Goal: Task Accomplishment & Management: Use online tool/utility

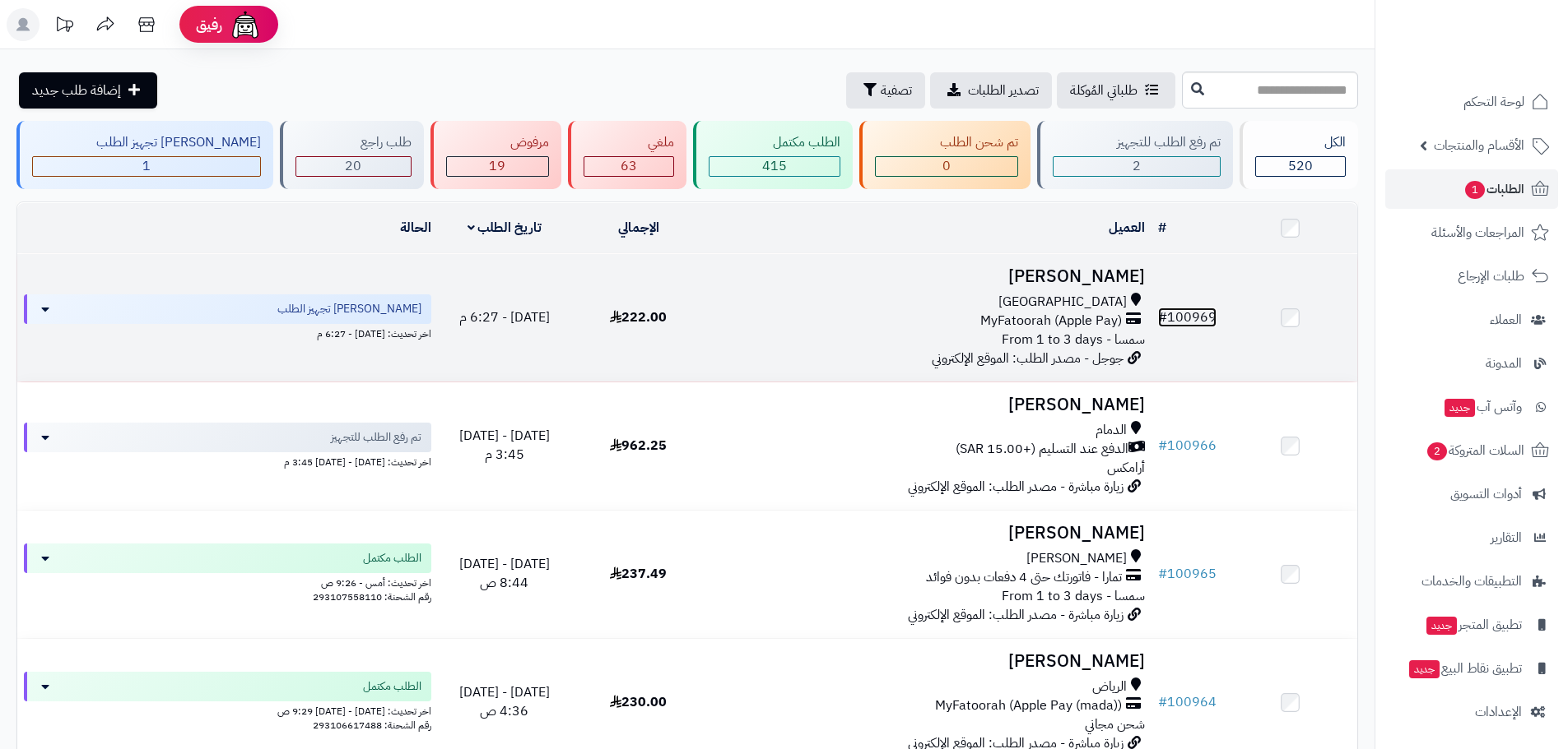
click at [1198, 313] on link "# 100969" at bounding box center [1187, 318] width 58 height 19
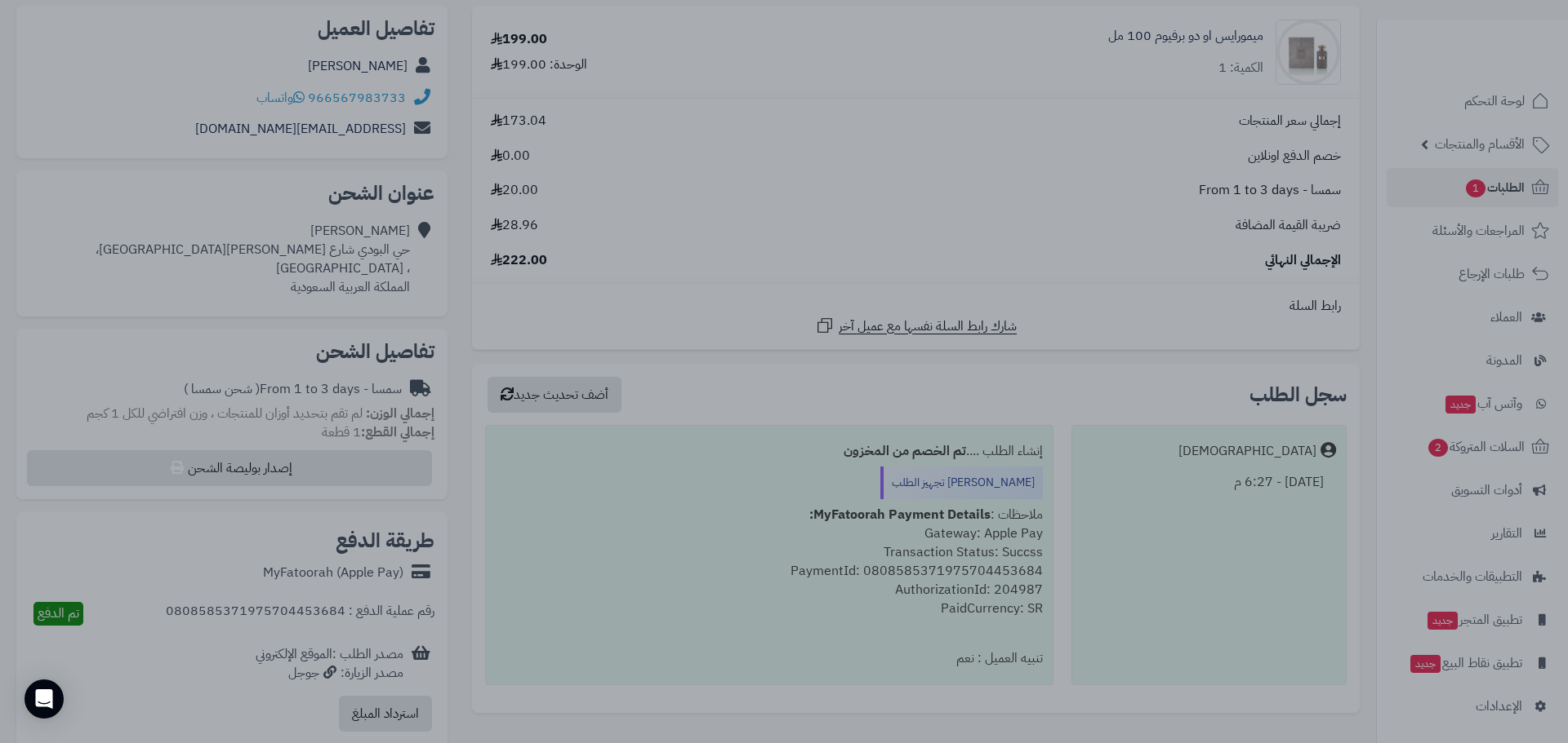
click at [745, 617] on div at bounding box center [784, 371] width 1568 height 743
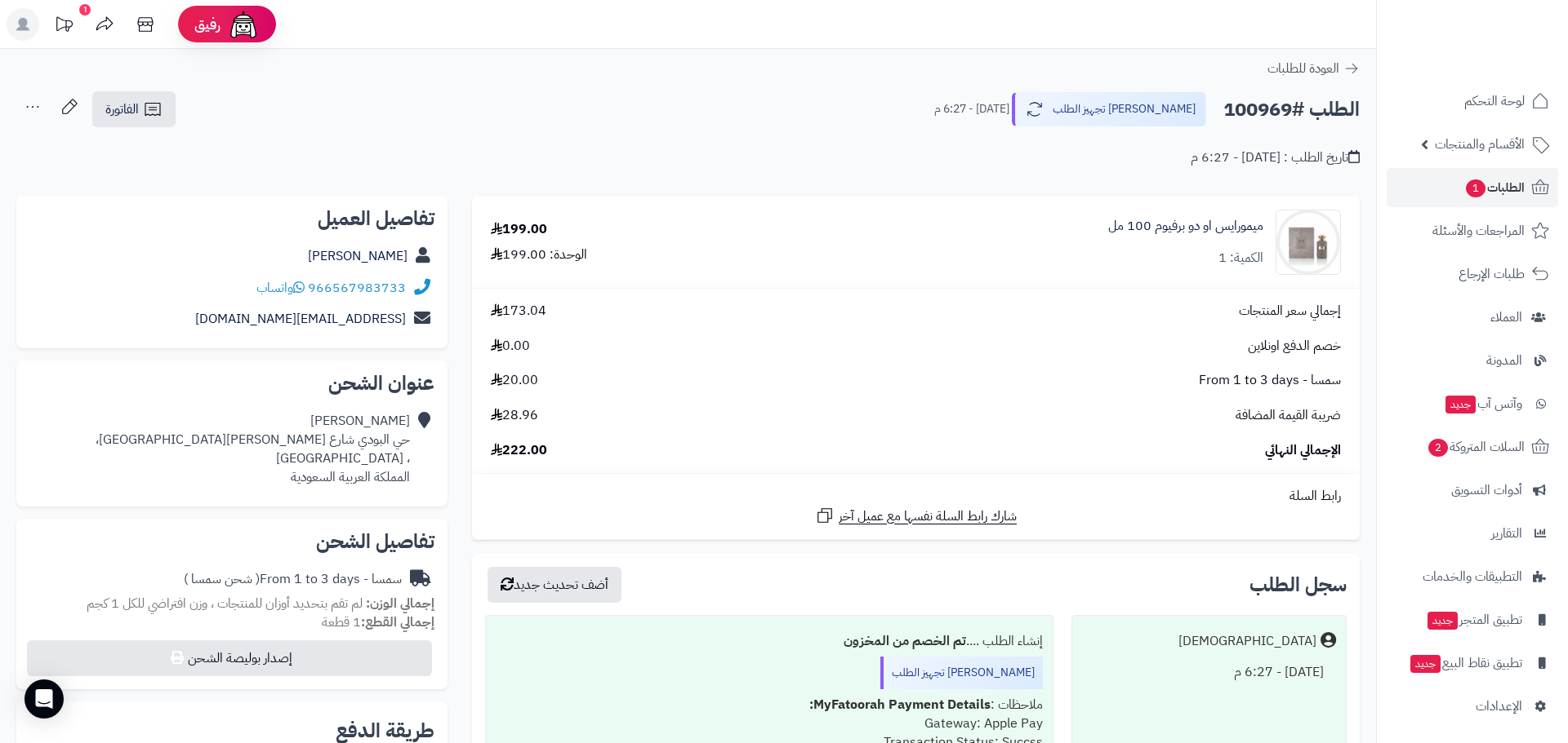
scroll to position [190, 0]
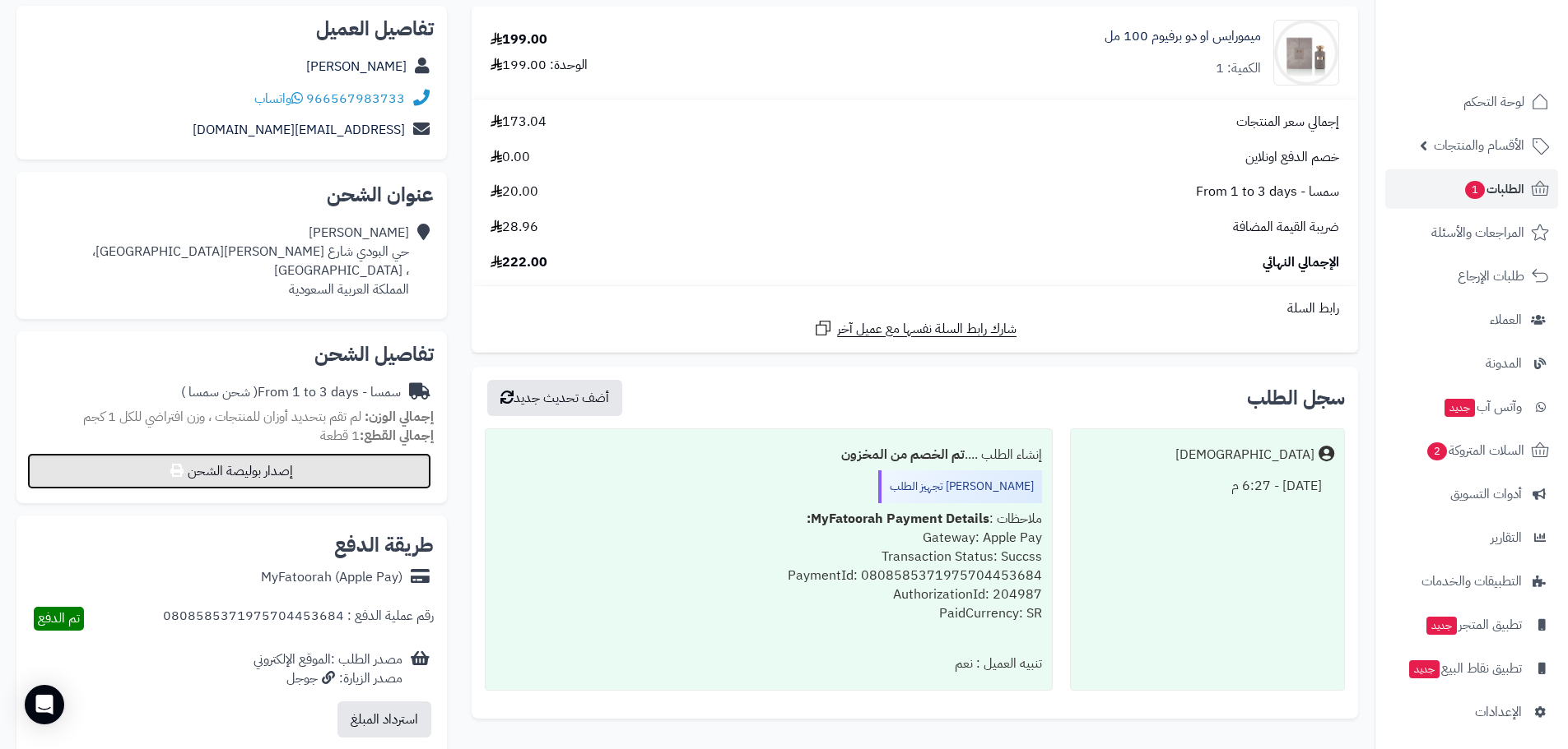
click at [363, 470] on button "إصدار بوليصة الشحن" at bounding box center [229, 470] width 404 height 36
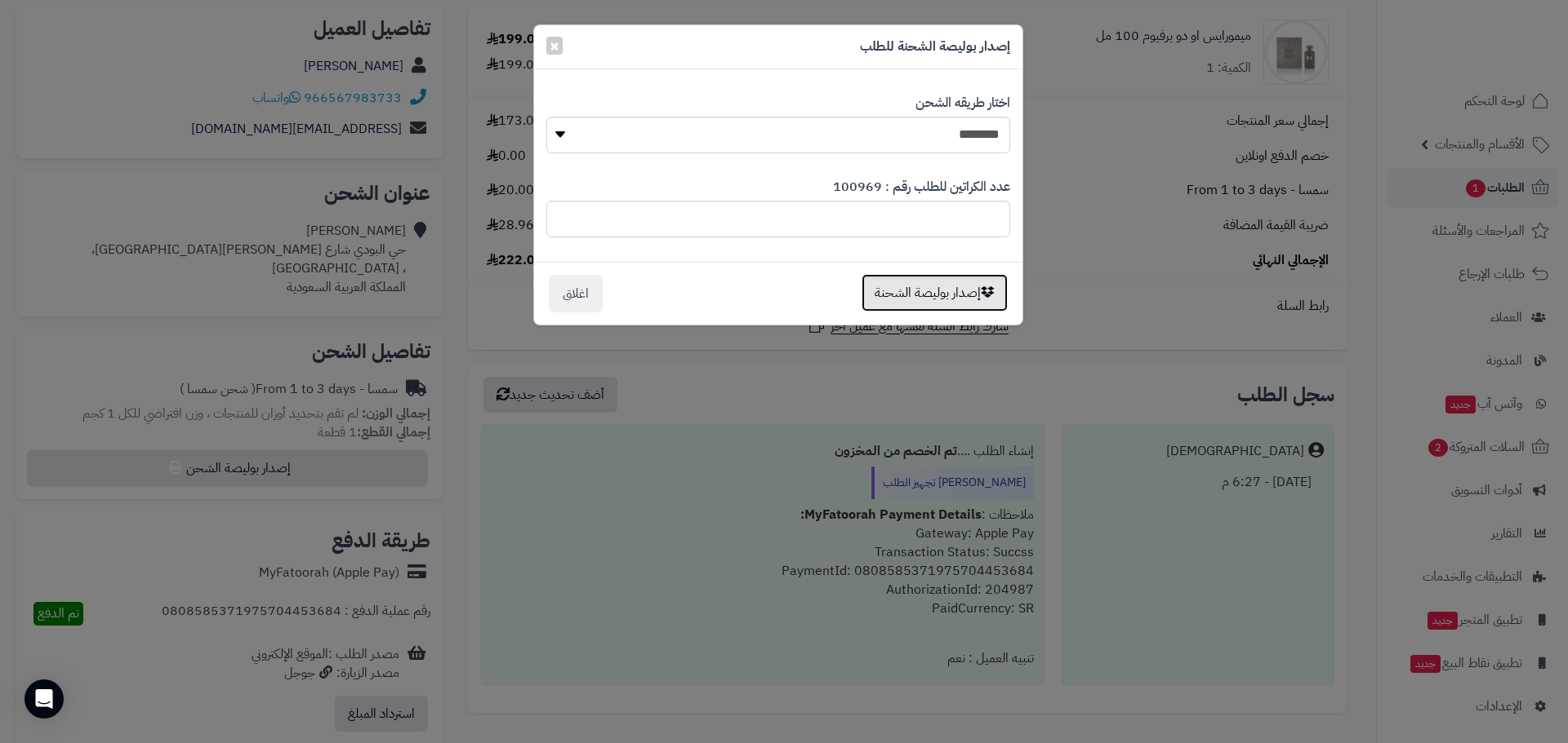
click at [944, 294] on button "إصدار بوليصة الشحنة" at bounding box center [934, 292] width 147 height 38
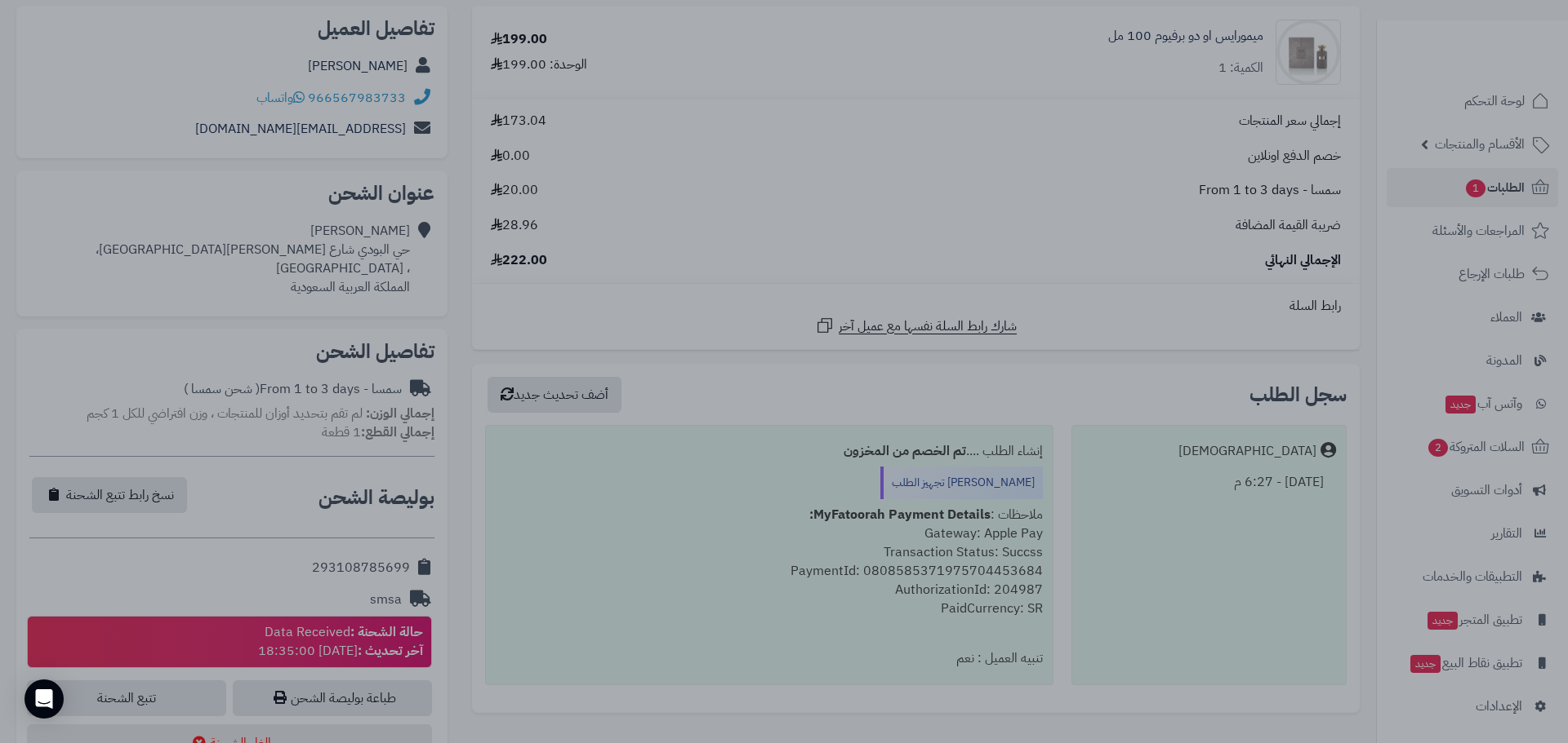
click at [1088, 196] on div at bounding box center [784, 371] width 1568 height 743
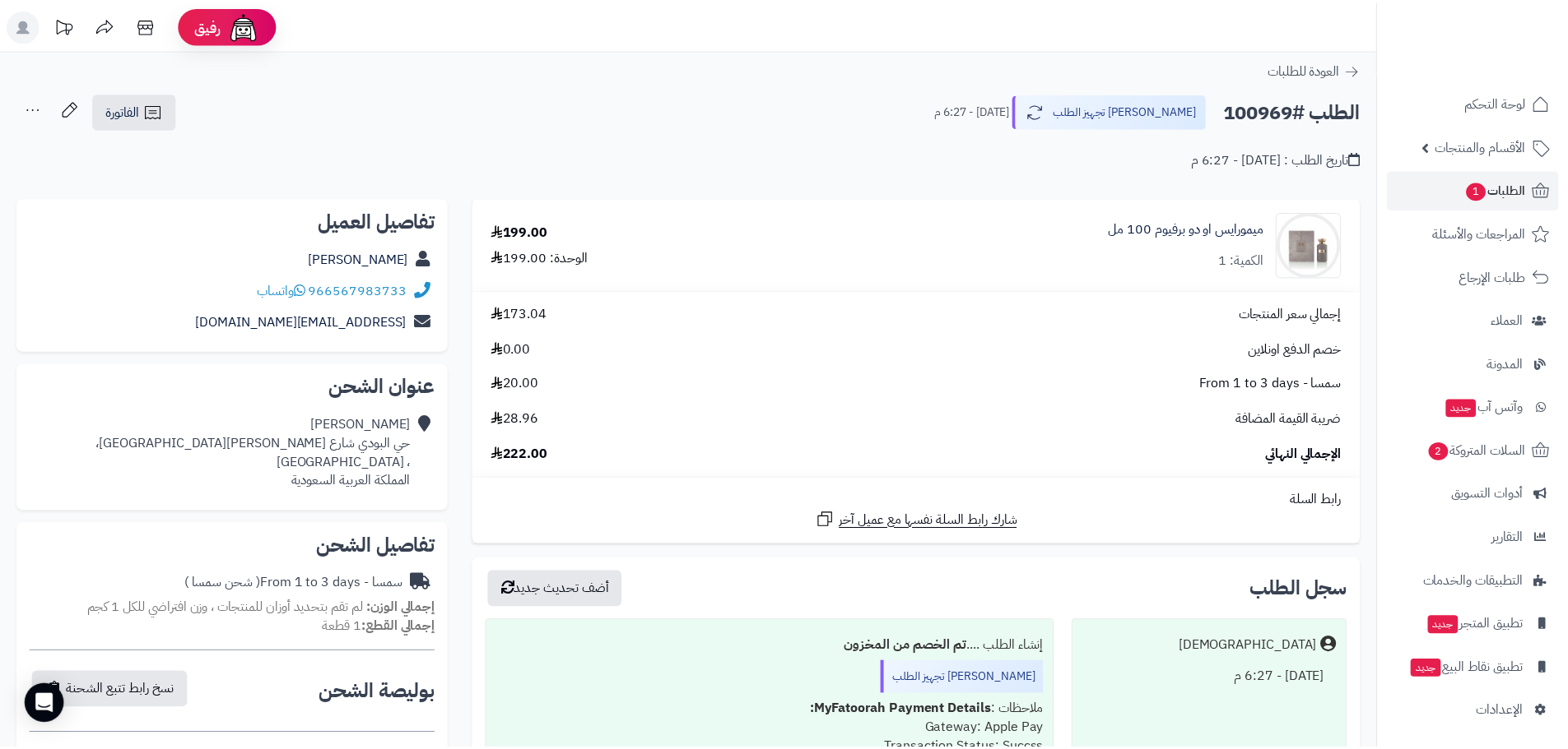
scroll to position [191, 0]
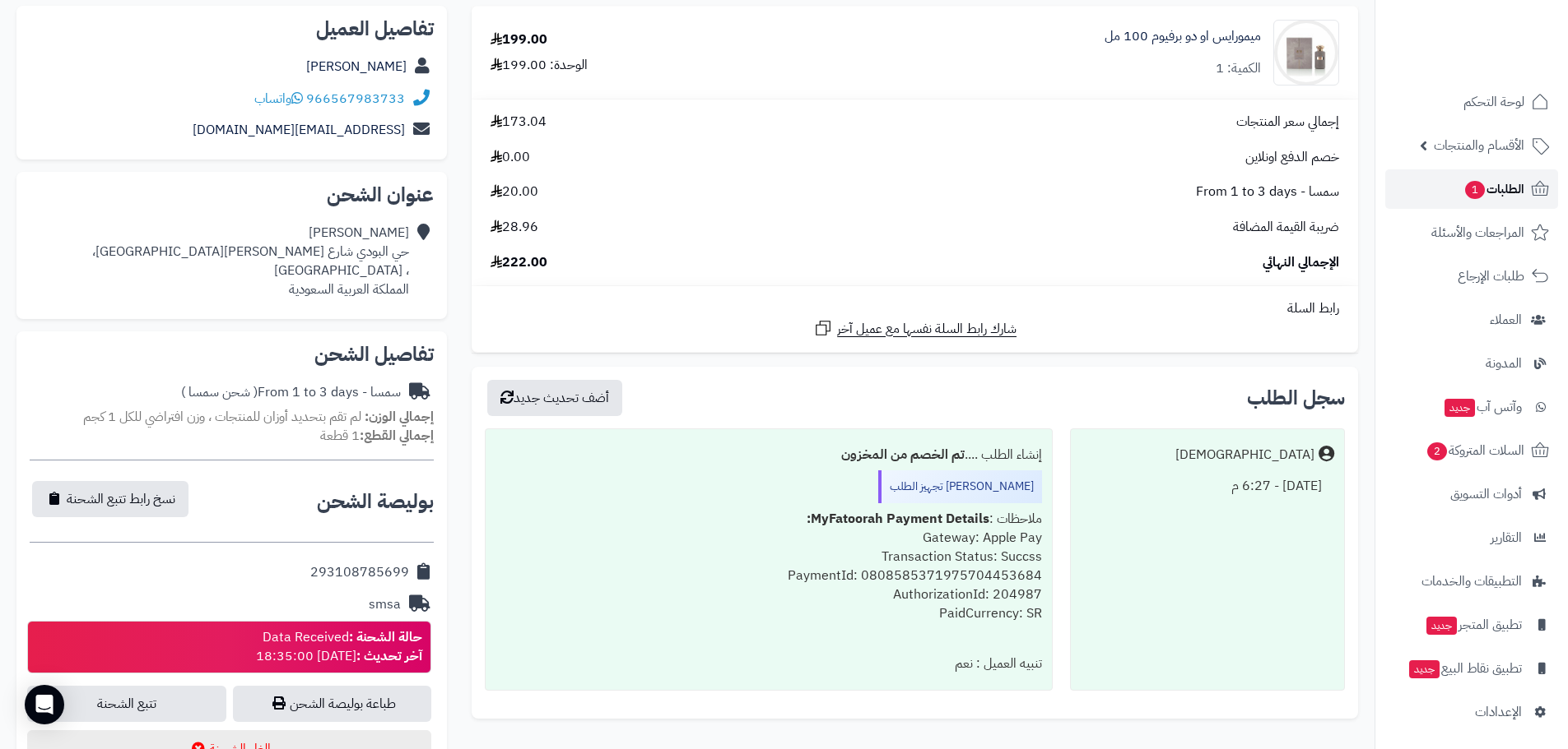
click at [1511, 184] on span "الطلبات 1" at bounding box center [1493, 189] width 61 height 23
